Goal: Information Seeking & Learning: Learn about a topic

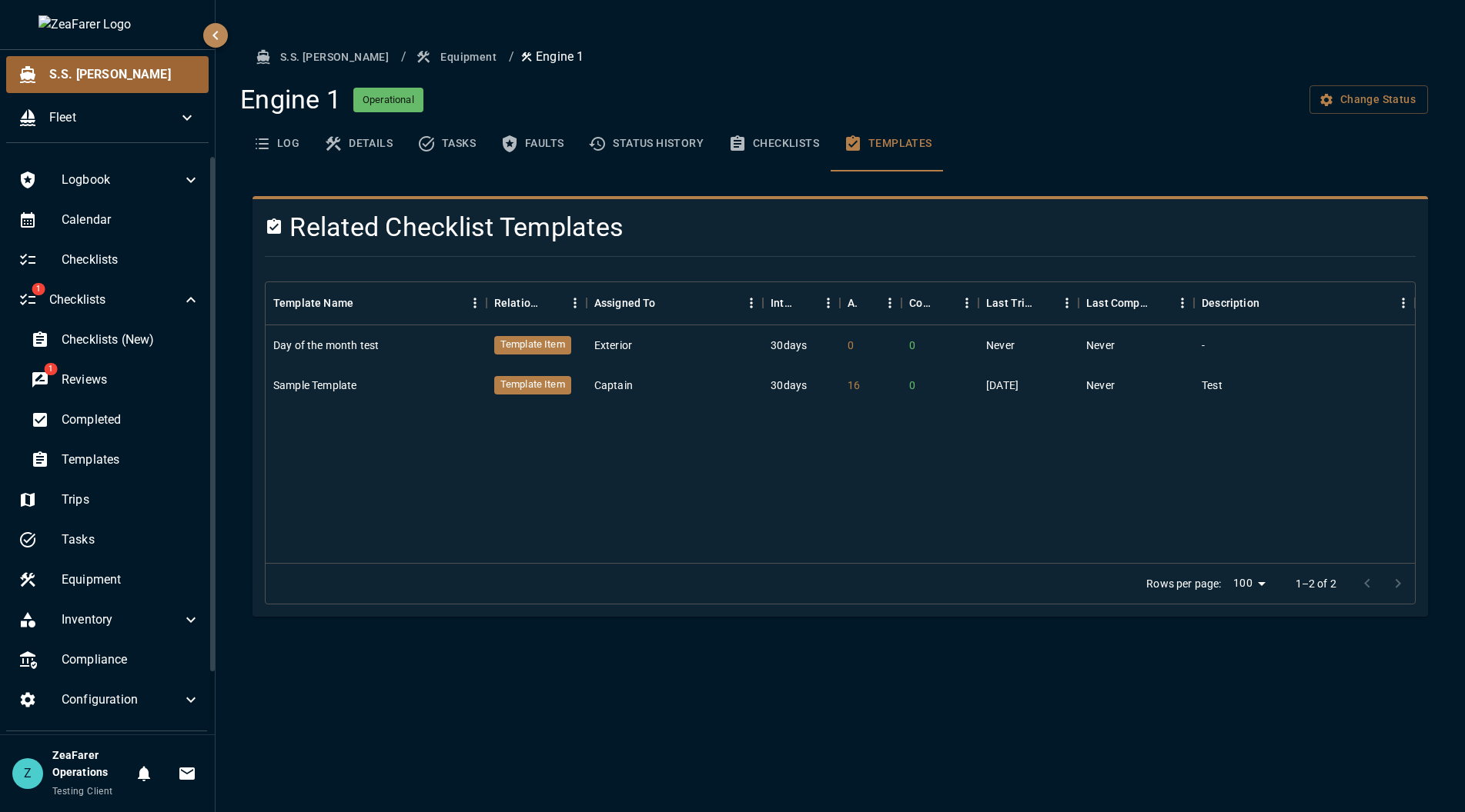
click at [97, 69] on span "S.S. [PERSON_NAME]" at bounding box center [122, 75] width 147 height 19
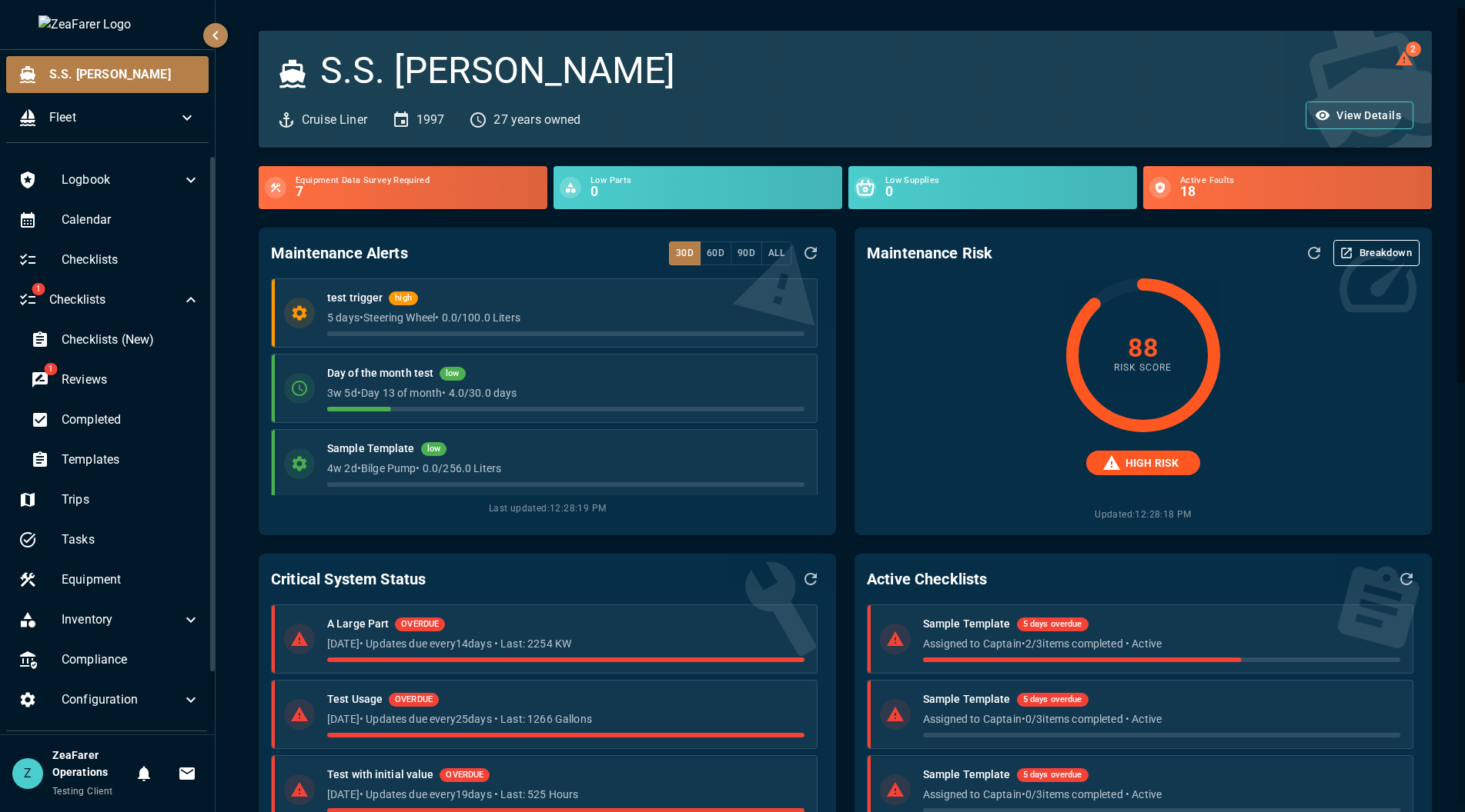
click at [1344, 250] on button "Breakdown" at bounding box center [1376, 253] width 86 height 26
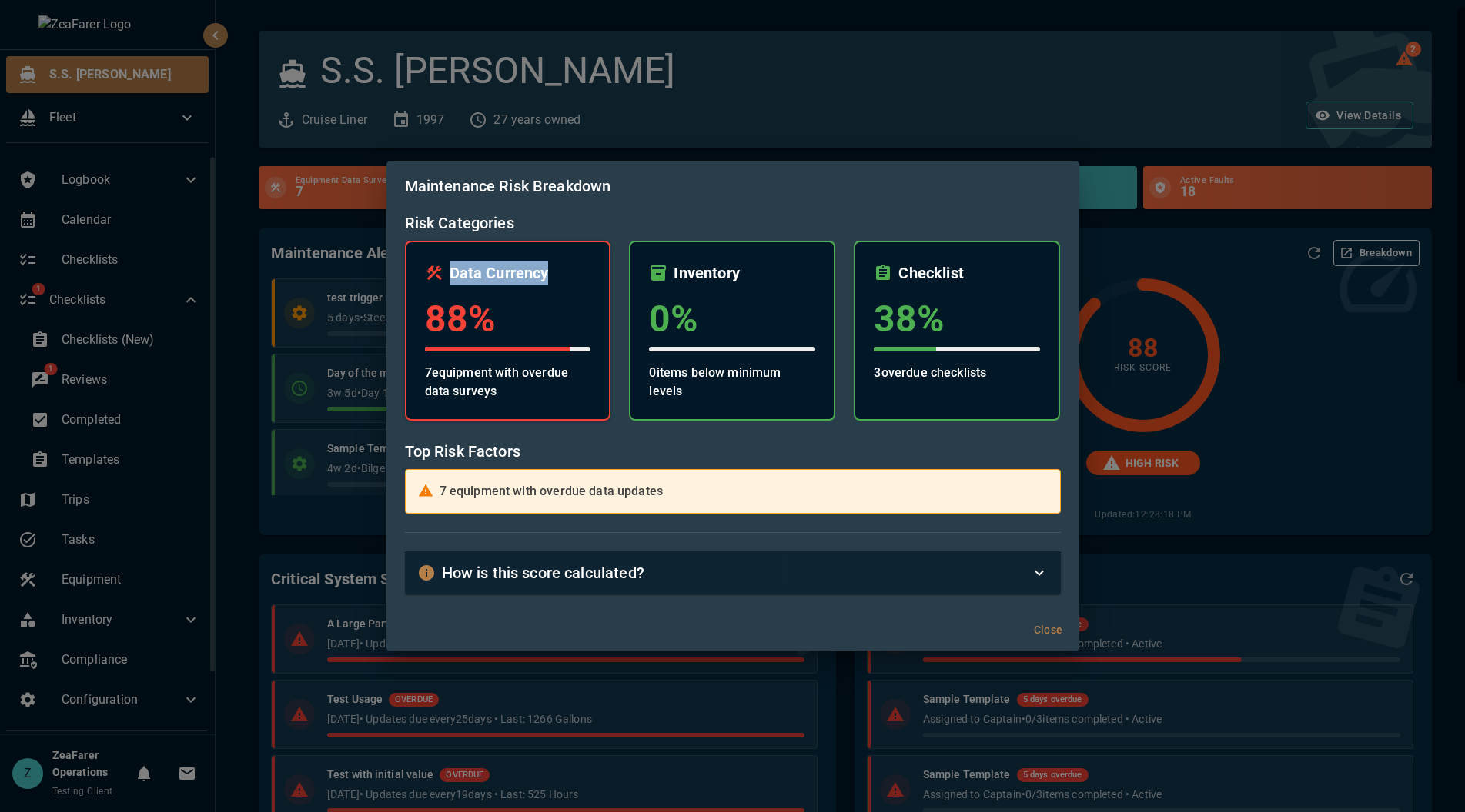
drag, startPoint x: 453, startPoint y: 267, endPoint x: 582, endPoint y: 262, distance: 129.1
click at [582, 262] on div "Data Currency" at bounding box center [507, 273] width 166 height 24
click at [1253, 378] on div "Maintenance Risk Breakdown Risk Categories Data Currency 88 % 7 equipment with …" at bounding box center [732, 406] width 1465 height 812
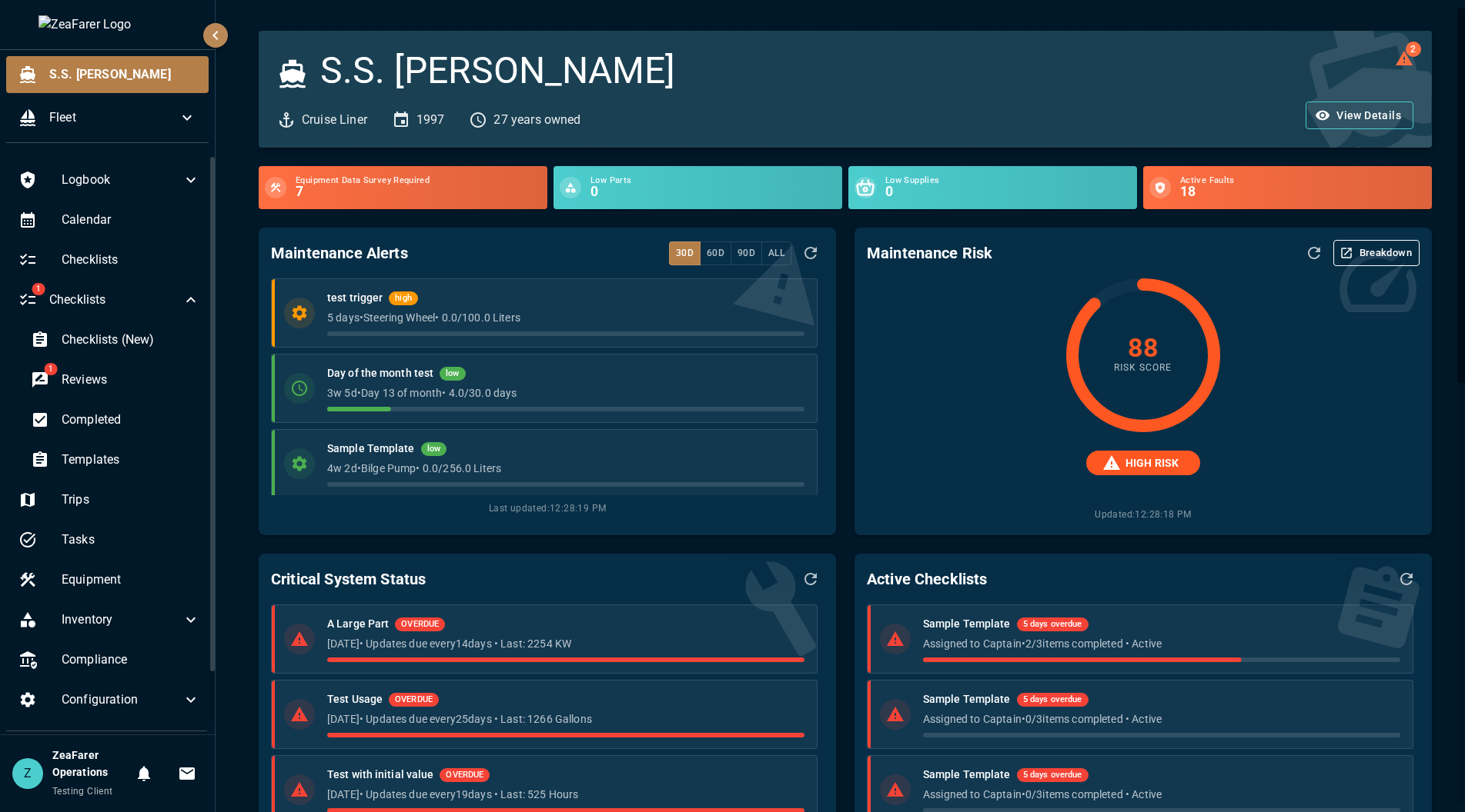
click at [1366, 259] on button "Breakdown" at bounding box center [1376, 253] width 86 height 26
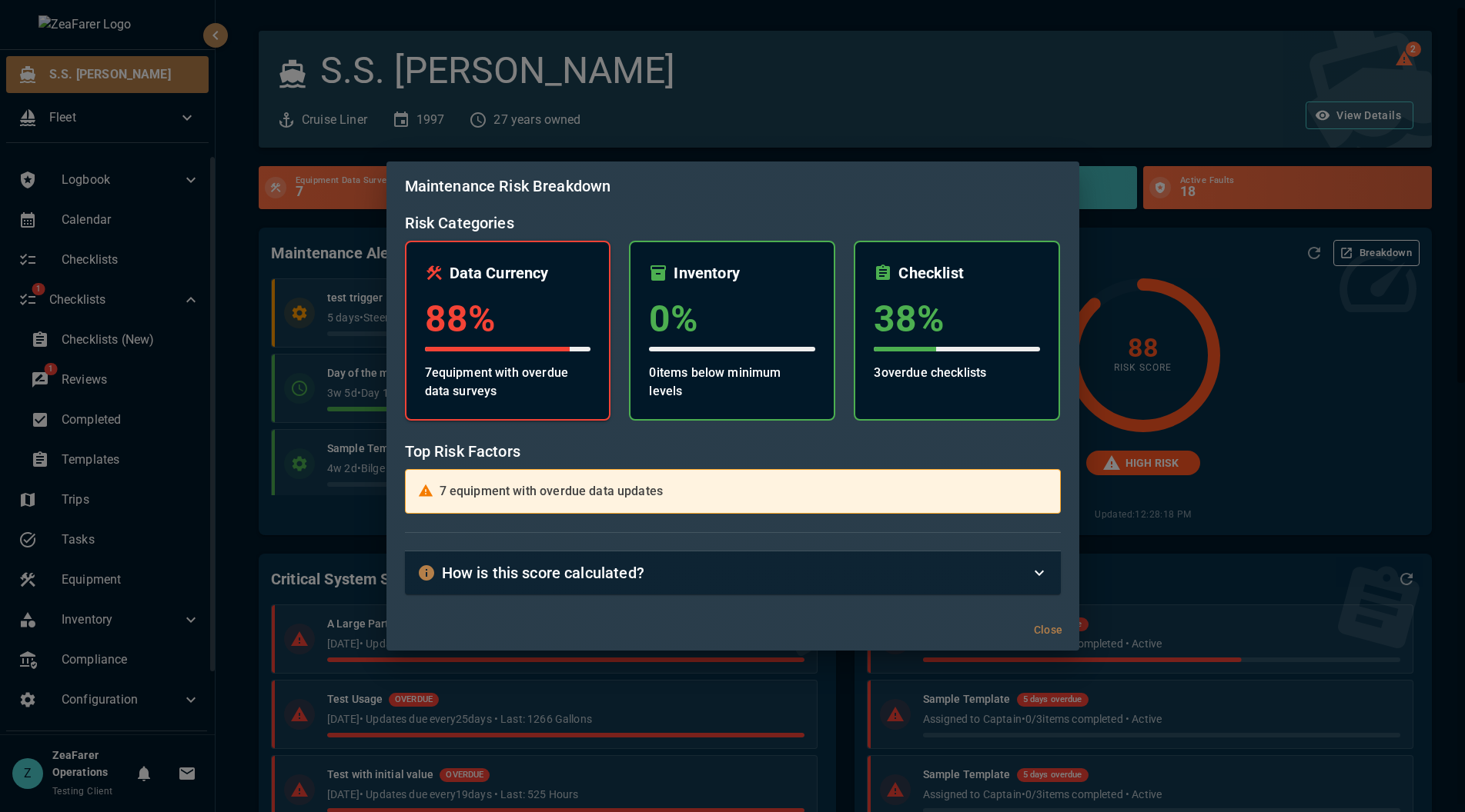
click at [475, 271] on h6 "Data Currency" at bounding box center [500, 273] width 100 height 24
click at [586, 242] on div "Data Currency 88 % 7 equipment with overdue data surveys" at bounding box center [508, 331] width 207 height 180
click at [899, 592] on div "How is this score calculated?" at bounding box center [732, 574] width 655 height 43
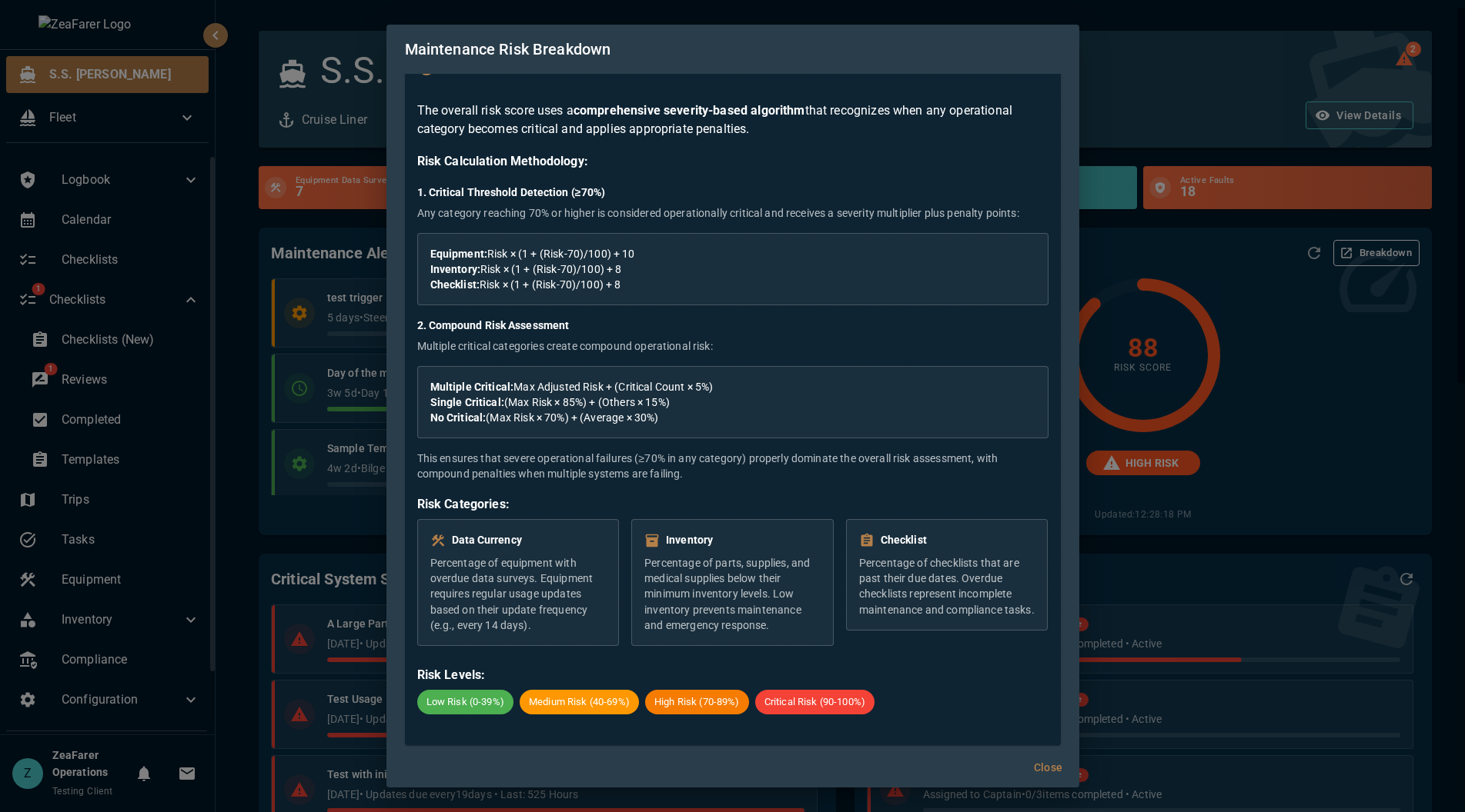
scroll to position [388, 0]
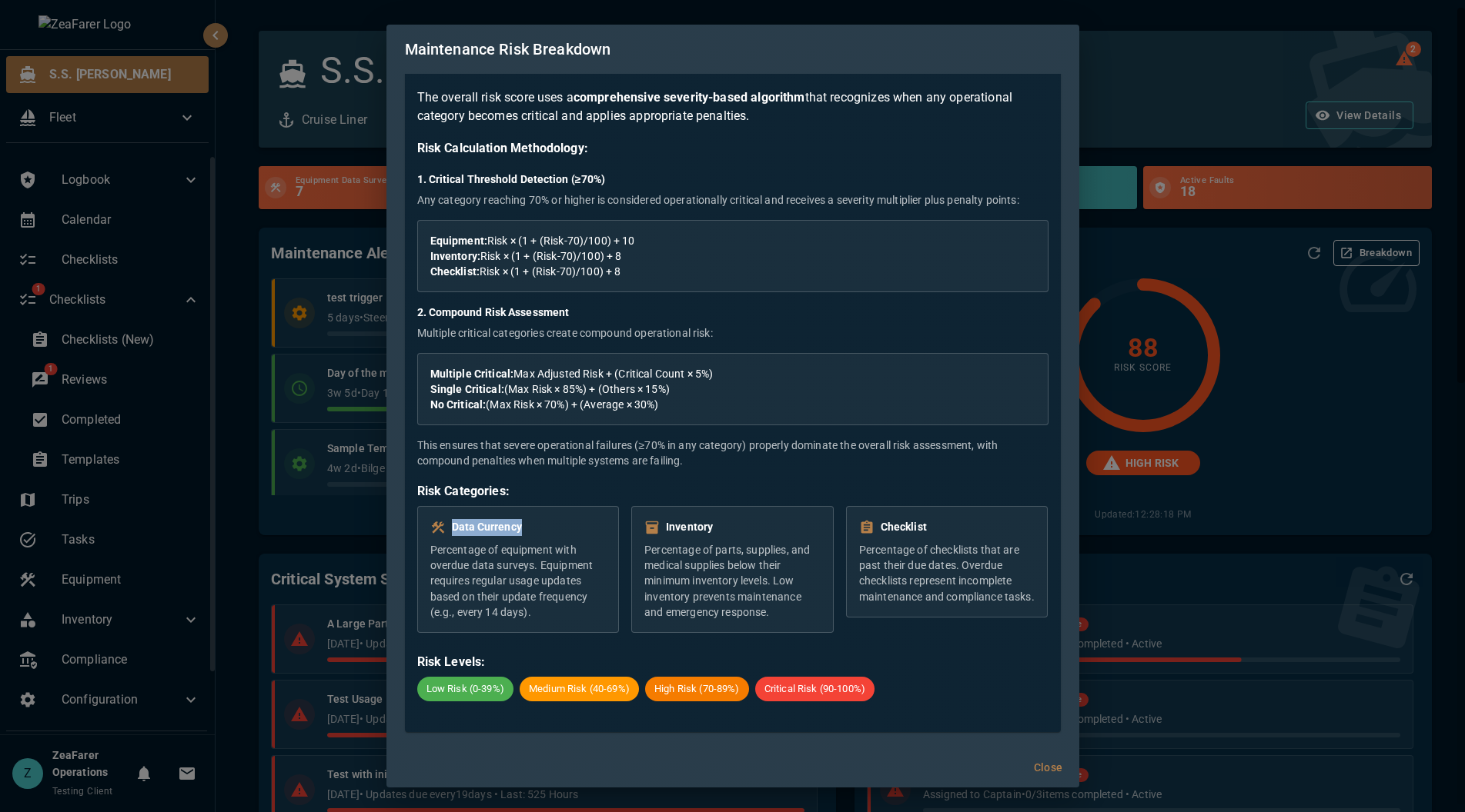
drag, startPoint x: 520, startPoint y: 530, endPoint x: 456, endPoint y: 529, distance: 64.0
click at [455, 529] on h6 "Data Currency" at bounding box center [486, 528] width 70 height 17
click at [458, 528] on h6 "Data Currency" at bounding box center [486, 528] width 70 height 17
